Goal: Download file/media

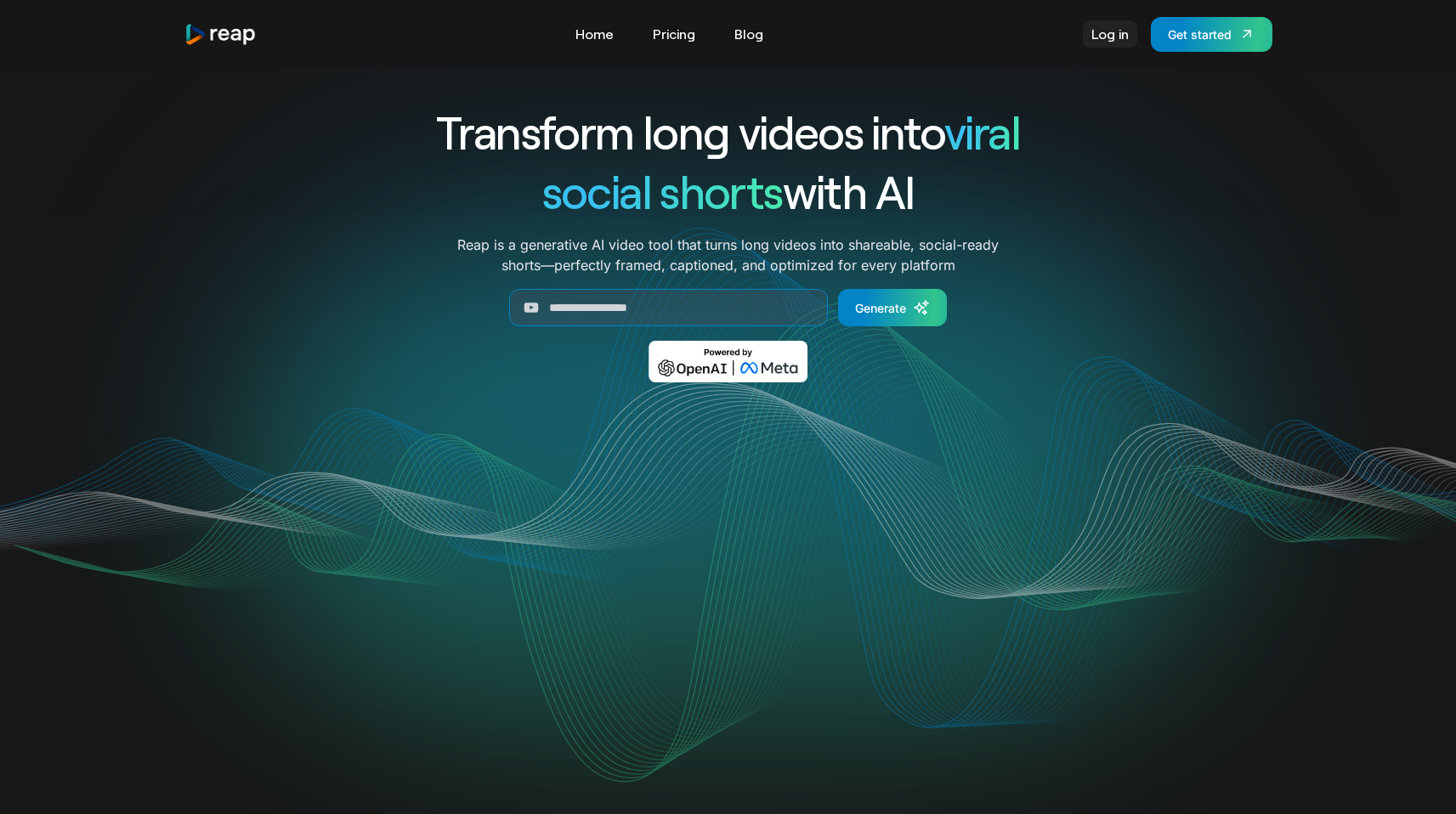
click at [1124, 40] on link "Log in" at bounding box center [1109, 33] width 54 height 27
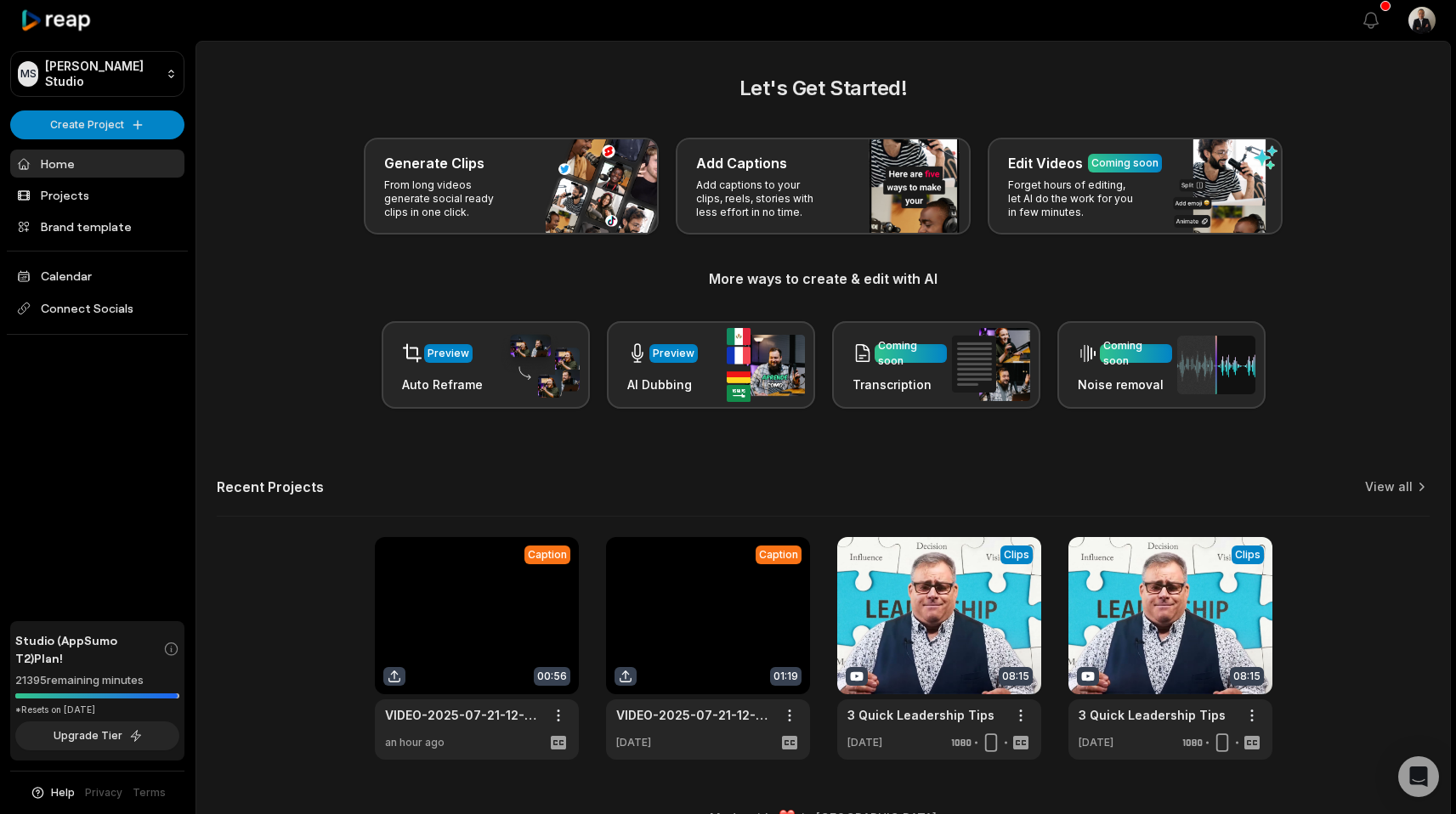
click at [484, 640] on link at bounding box center [476, 649] width 204 height 223
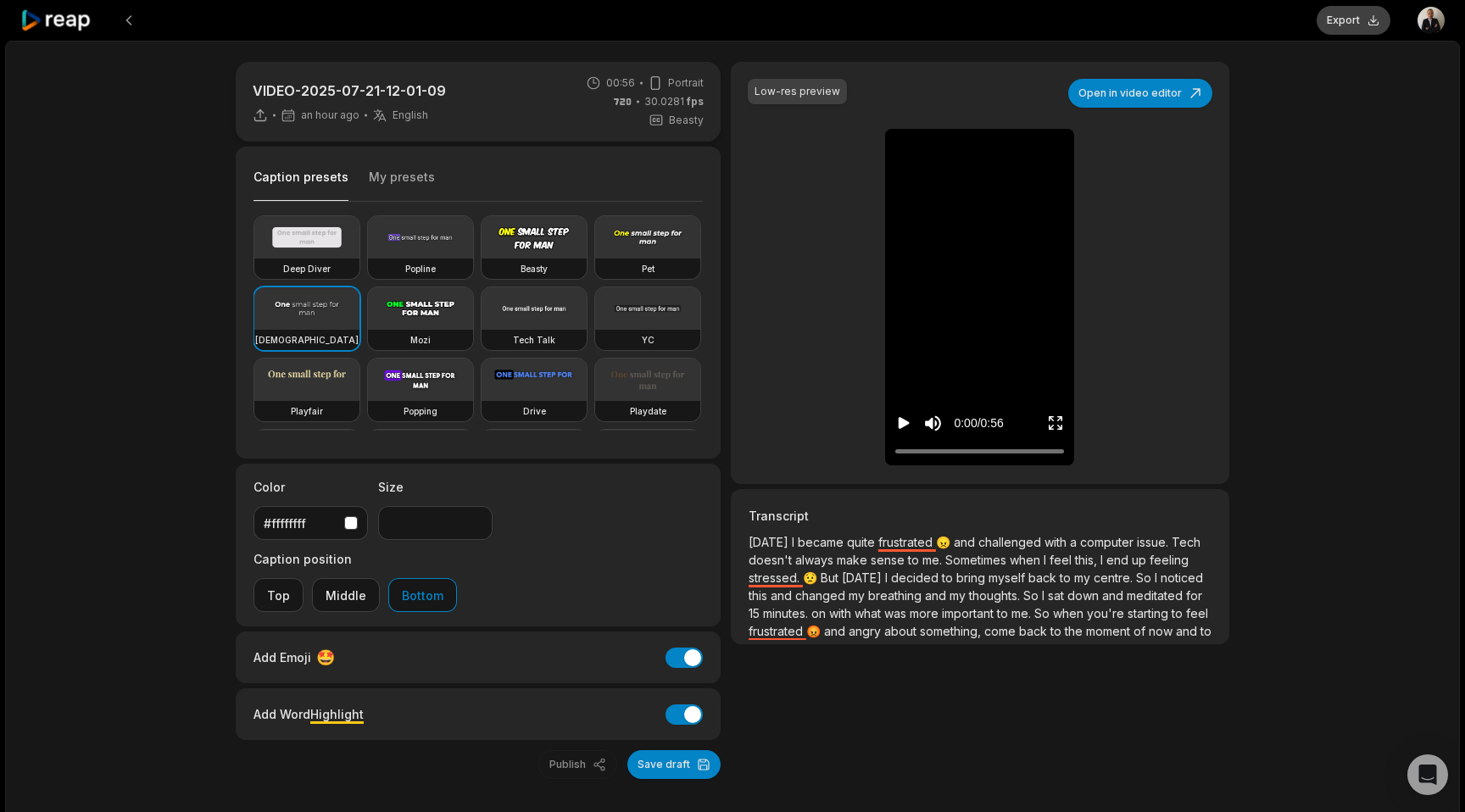
click at [1354, 28] on button "Export" at bounding box center [1354, 19] width 74 height 29
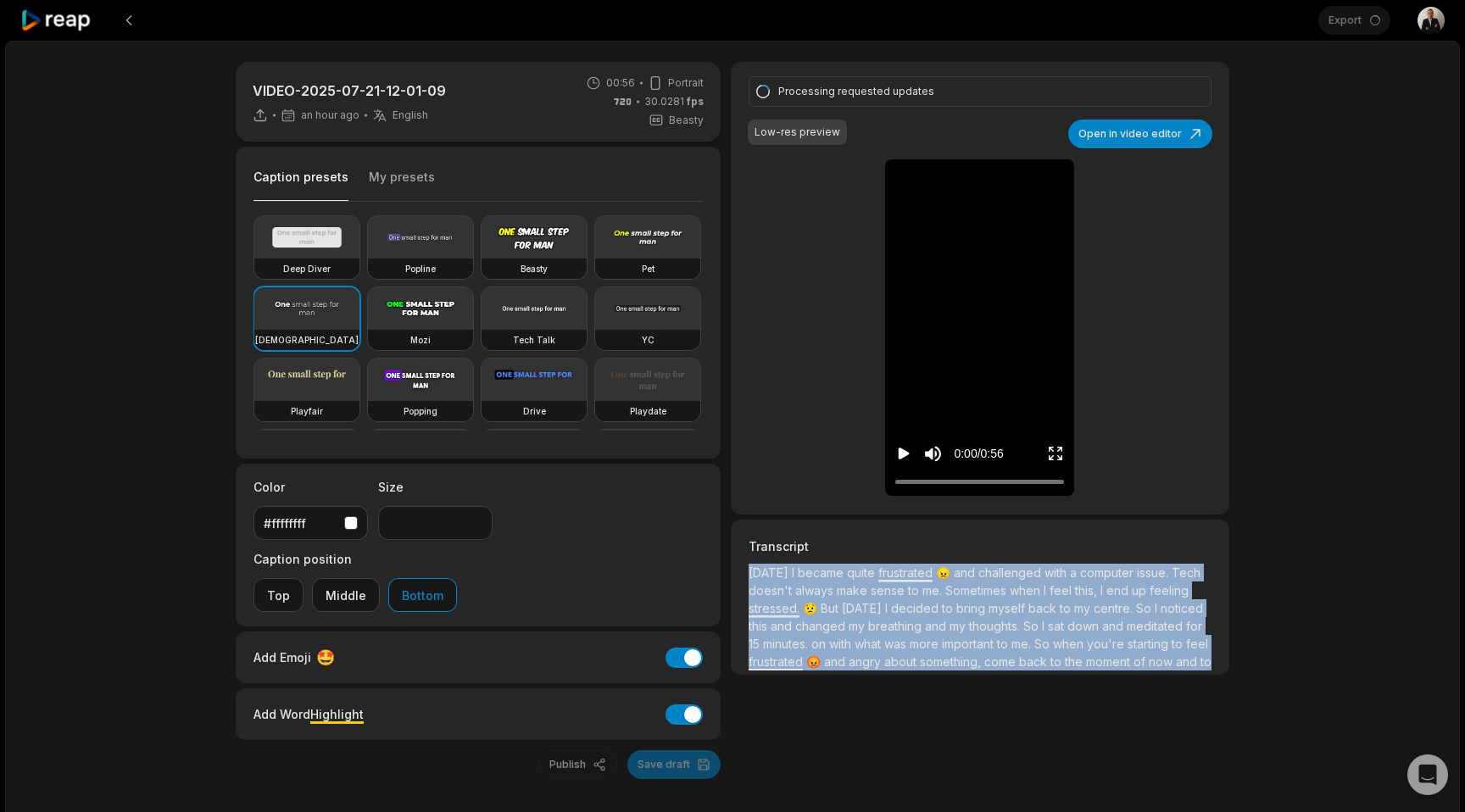
scroll to position [31, 0]
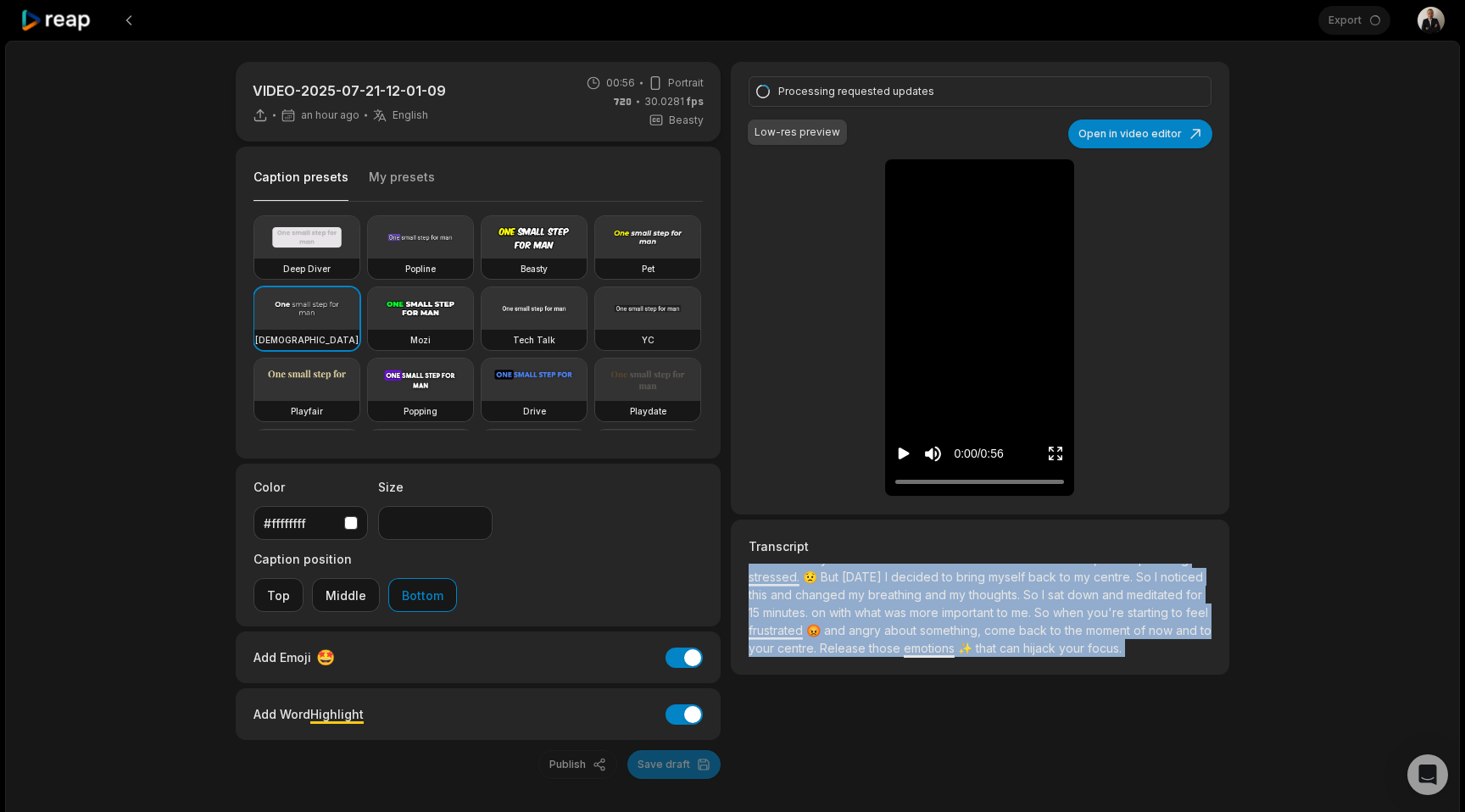
drag, startPoint x: 750, startPoint y: 569, endPoint x: 872, endPoint y: 761, distance: 227.5
click at [872, 761] on div "VIDEO-2025-07-21-12-01-09 an hour ago English en 00:56 Portrait 30.0281 fps Bea…" at bounding box center [733, 453] width 1455 height 827
copy div "[DATE] I became quite frustrated 😠 and challenged with a computer issue. Tech d…"
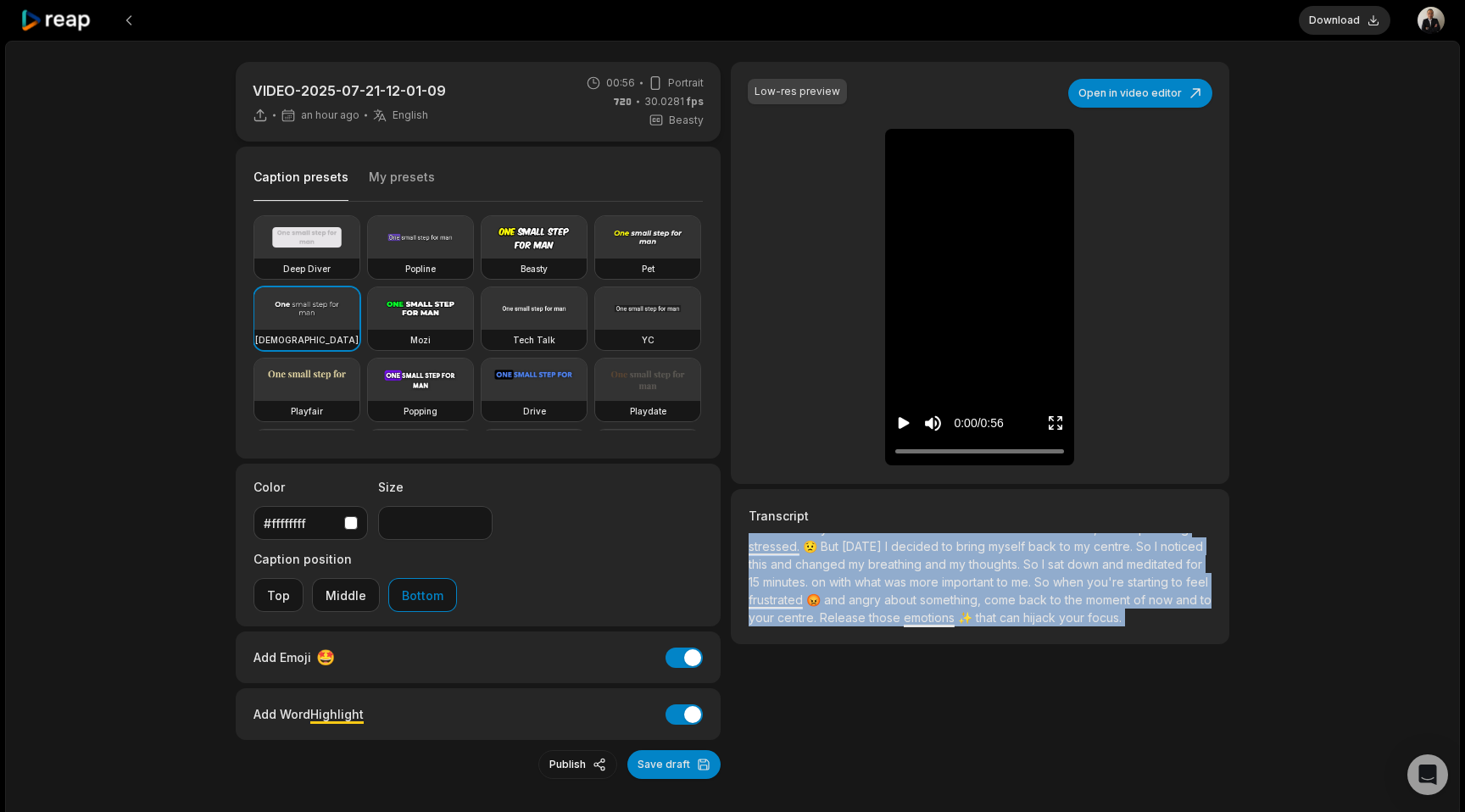
copy div "[DATE] I became quite frustrated 😠 and challenged with a computer issue. Tech d…"
click at [1362, 17] on button "Download" at bounding box center [1345, 19] width 92 height 29
